Goal: Task Accomplishment & Management: Manage account settings

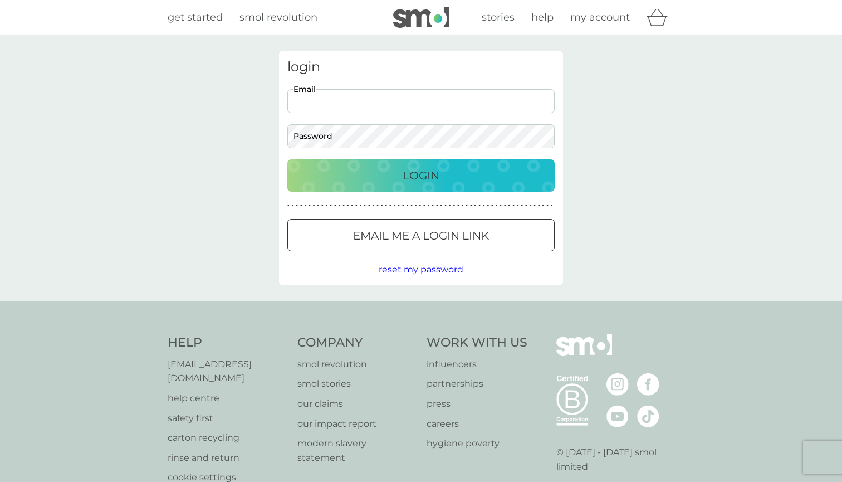
click at [419, 104] on input "Email" at bounding box center [421, 101] width 267 height 24
type input "jennyxu8@me.com"
click at [421, 175] on button "Login" at bounding box center [421, 175] width 267 height 32
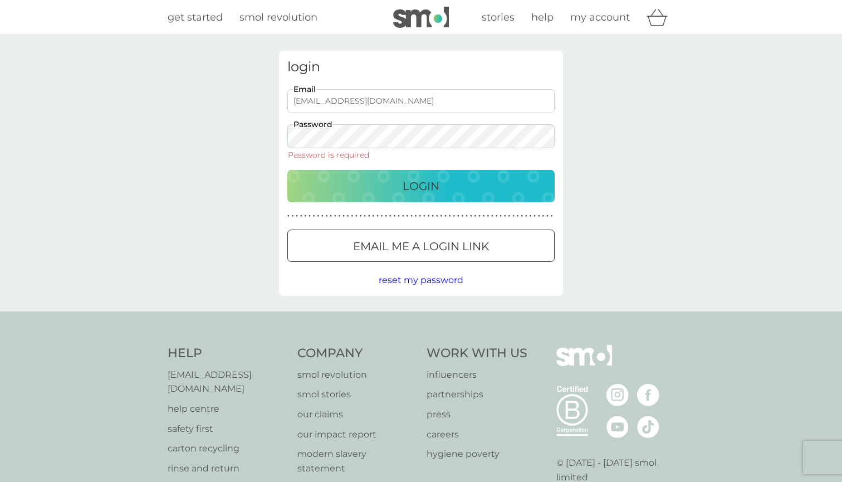
click at [361, 116] on div "jennyxu8@me.com Email Password Password is required" at bounding box center [422, 124] width 276 height 70
click at [401, 155] on div "Password Password is required" at bounding box center [421, 141] width 267 height 35
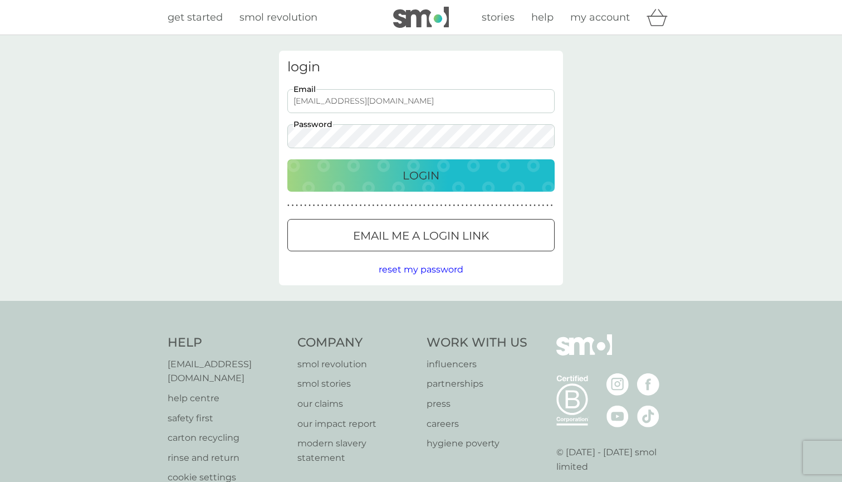
click at [421, 175] on button "Login" at bounding box center [421, 175] width 267 height 32
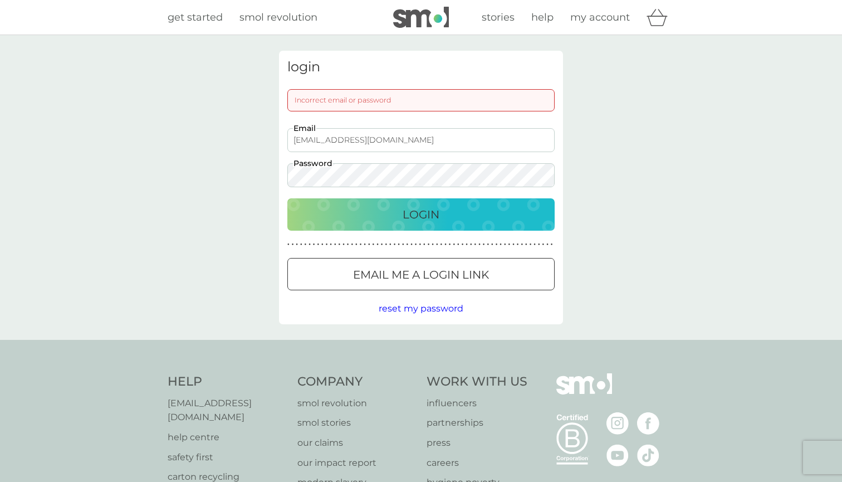
click at [421, 214] on button "Login" at bounding box center [421, 214] width 267 height 32
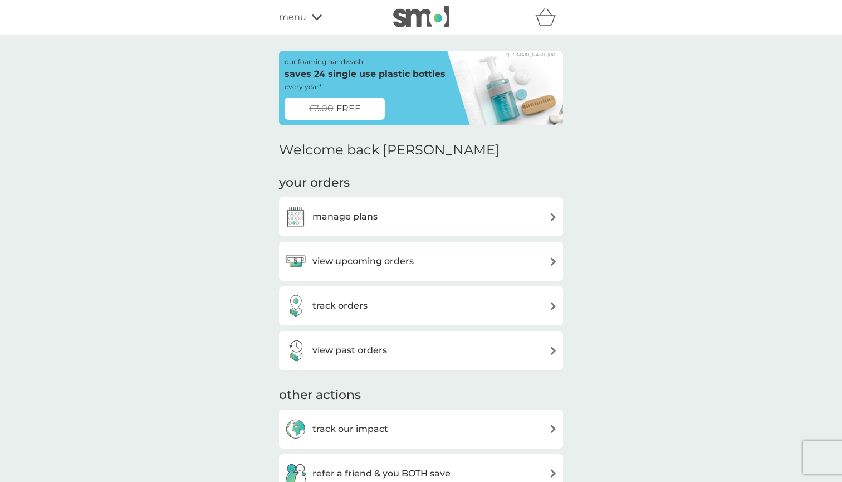
click at [366, 212] on h3 "manage plans" at bounding box center [345, 217] width 65 height 14
